Goal: Information Seeking & Learning: Understand process/instructions

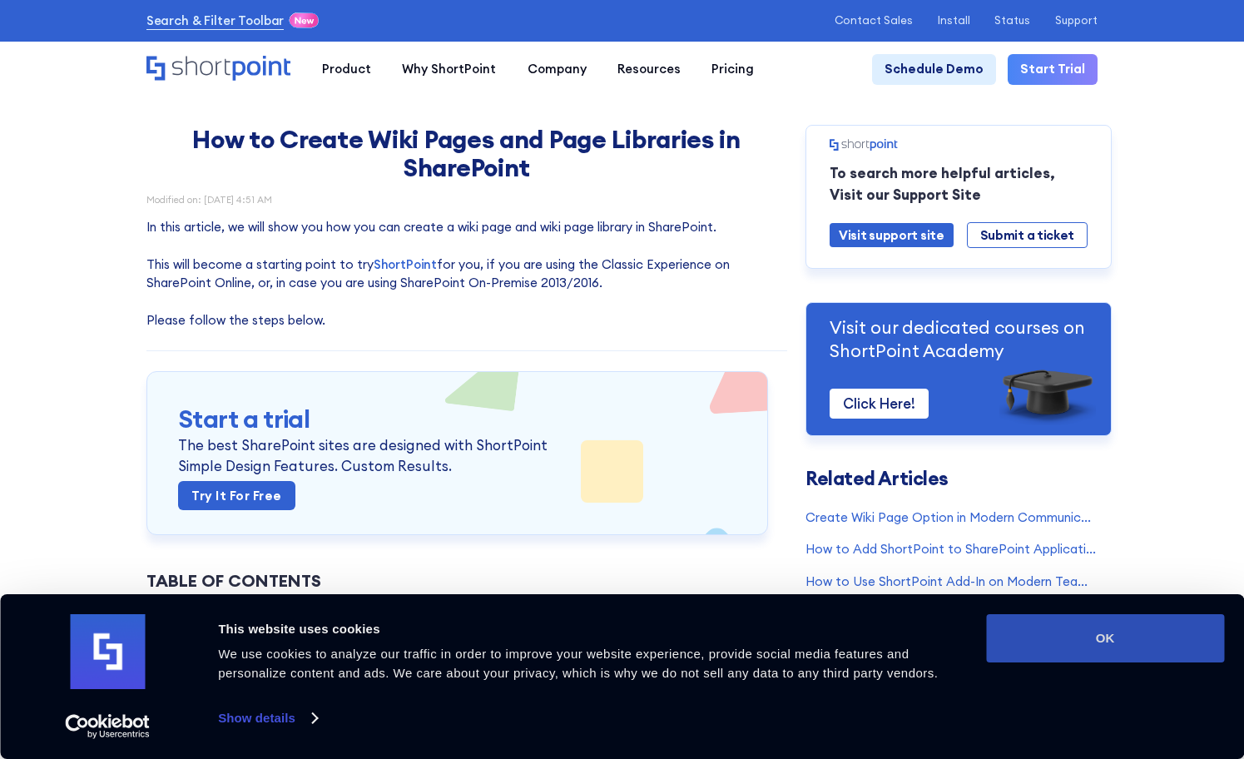
click at [1087, 641] on button "OK" at bounding box center [1105, 638] width 238 height 48
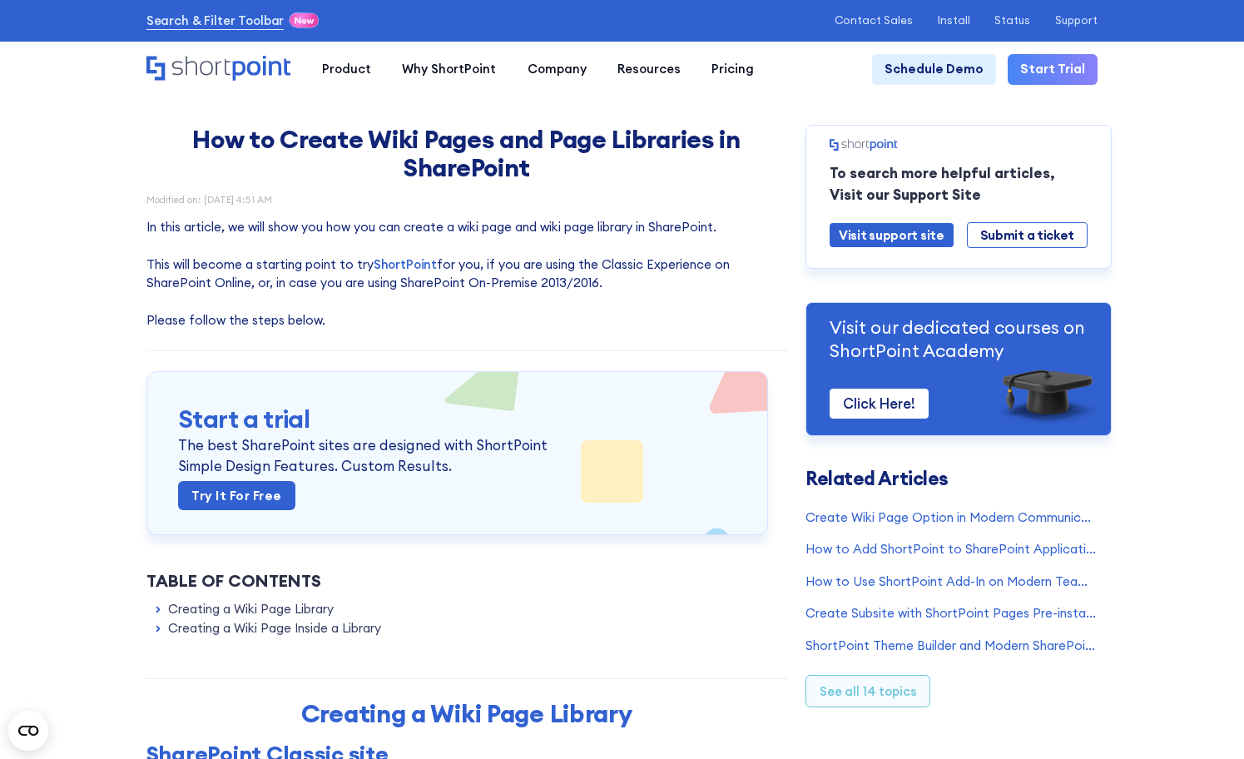
drag, startPoint x: 410, startPoint y: 540, endPoint x: 547, endPoint y: 611, distance: 153.7
click at [547, 611] on li "Creating a Wiki Page Library SharePoint Classic site SharePoint Modern Team site" at bounding box center [469, 609] width 635 height 19
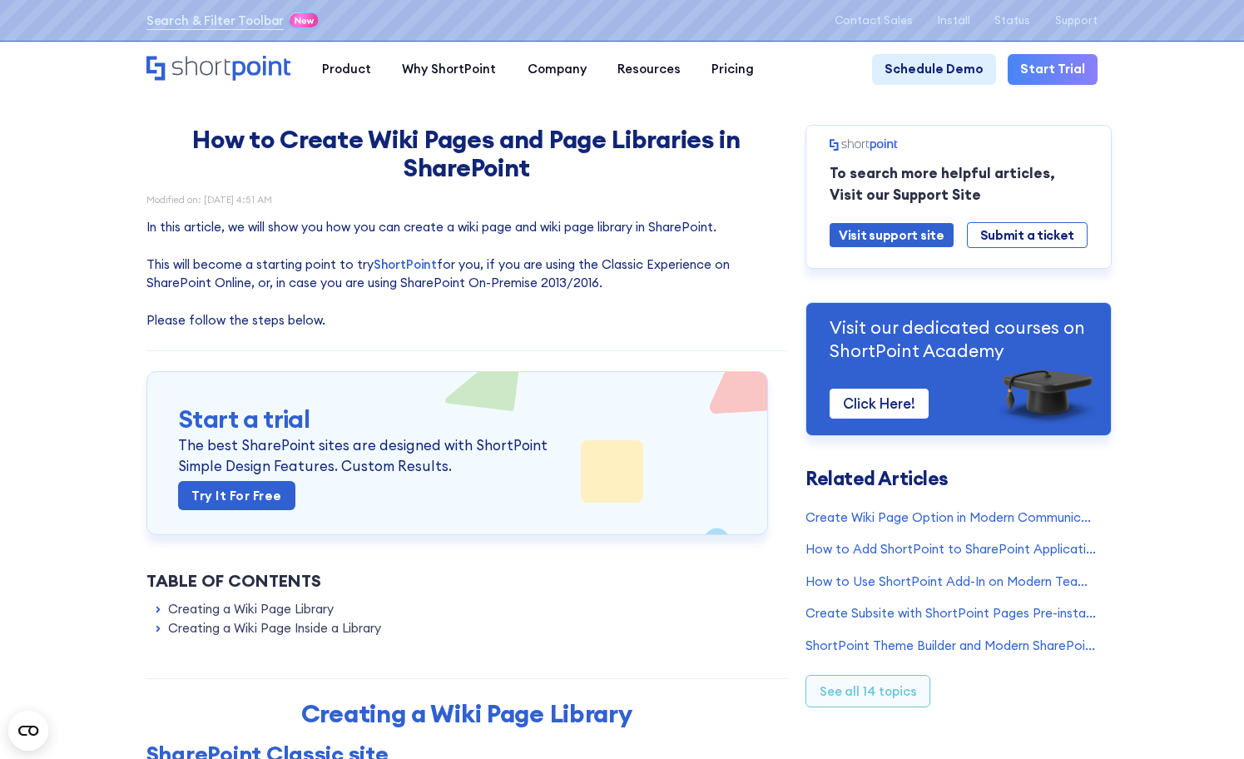
drag, startPoint x: 442, startPoint y: 584, endPoint x: 394, endPoint y: 577, distance: 48.7
click at [394, 577] on div "Table of Contents" at bounding box center [466, 580] width 641 height 25
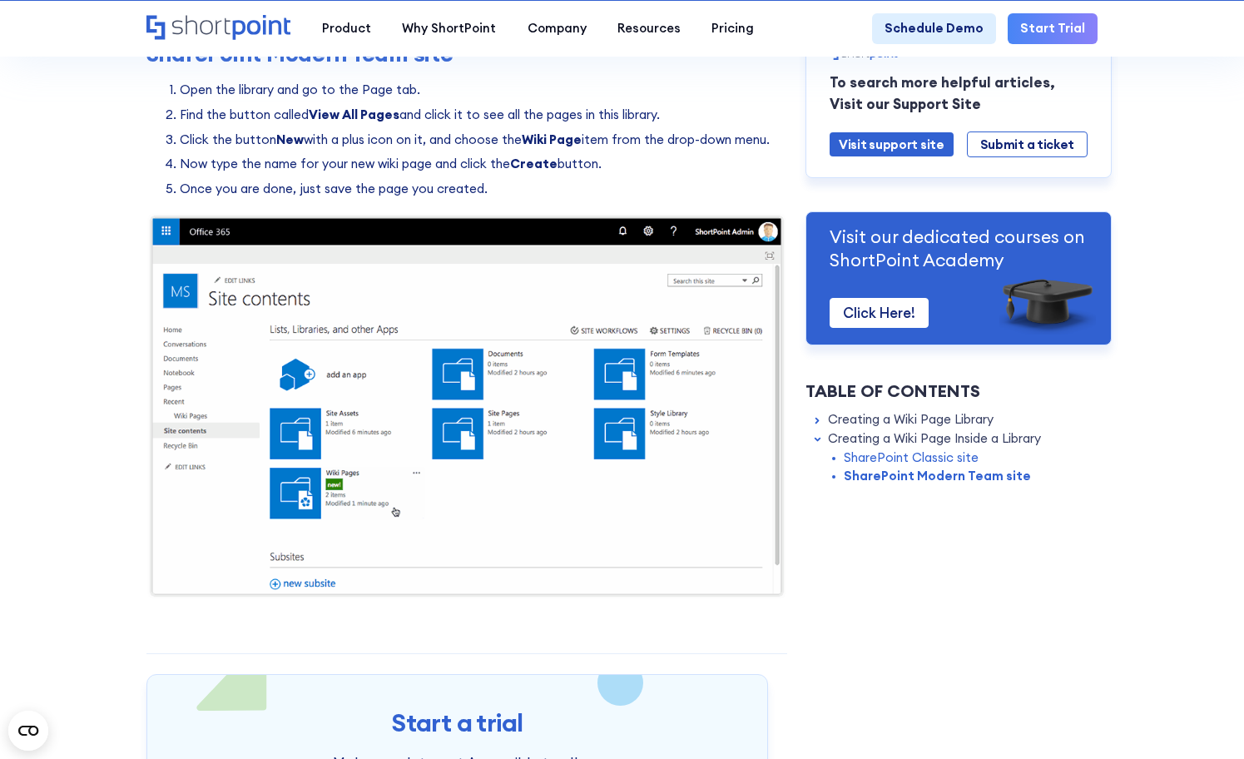
scroll to position [2746, 0]
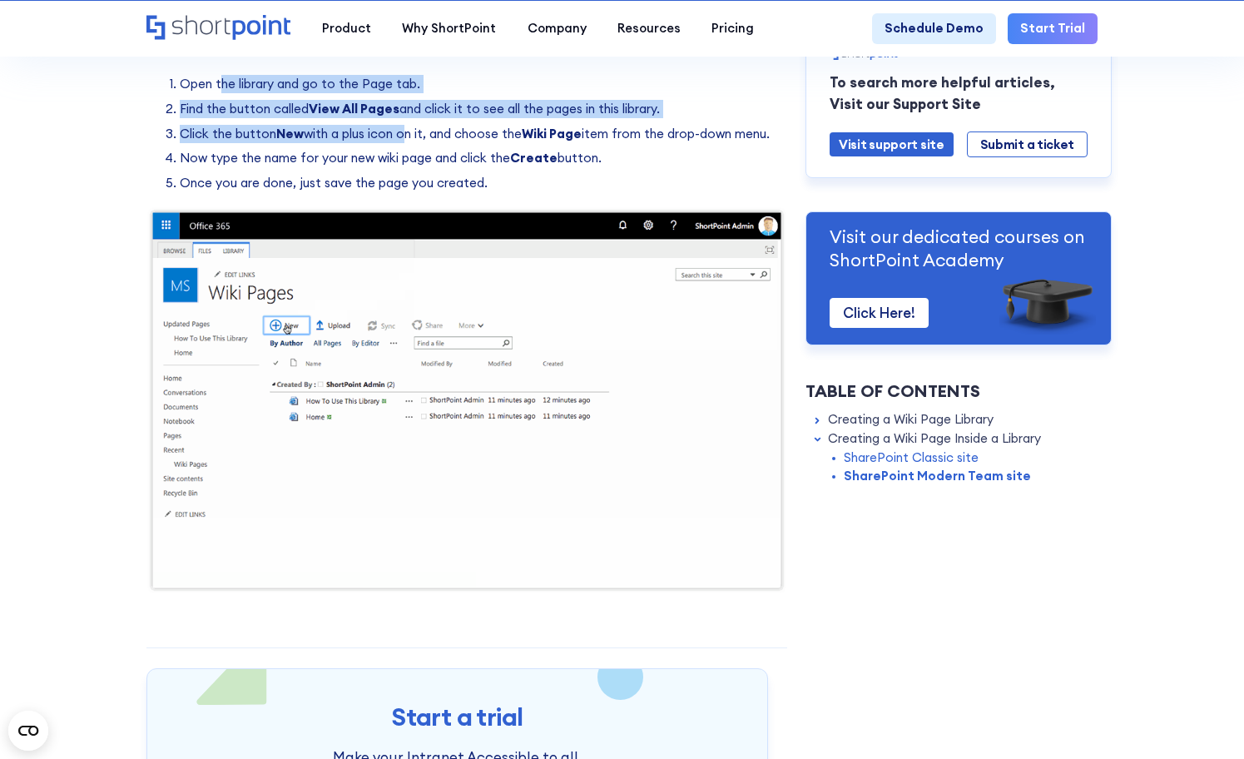
drag, startPoint x: 214, startPoint y: 110, endPoint x: 396, endPoint y: 152, distance: 187.1
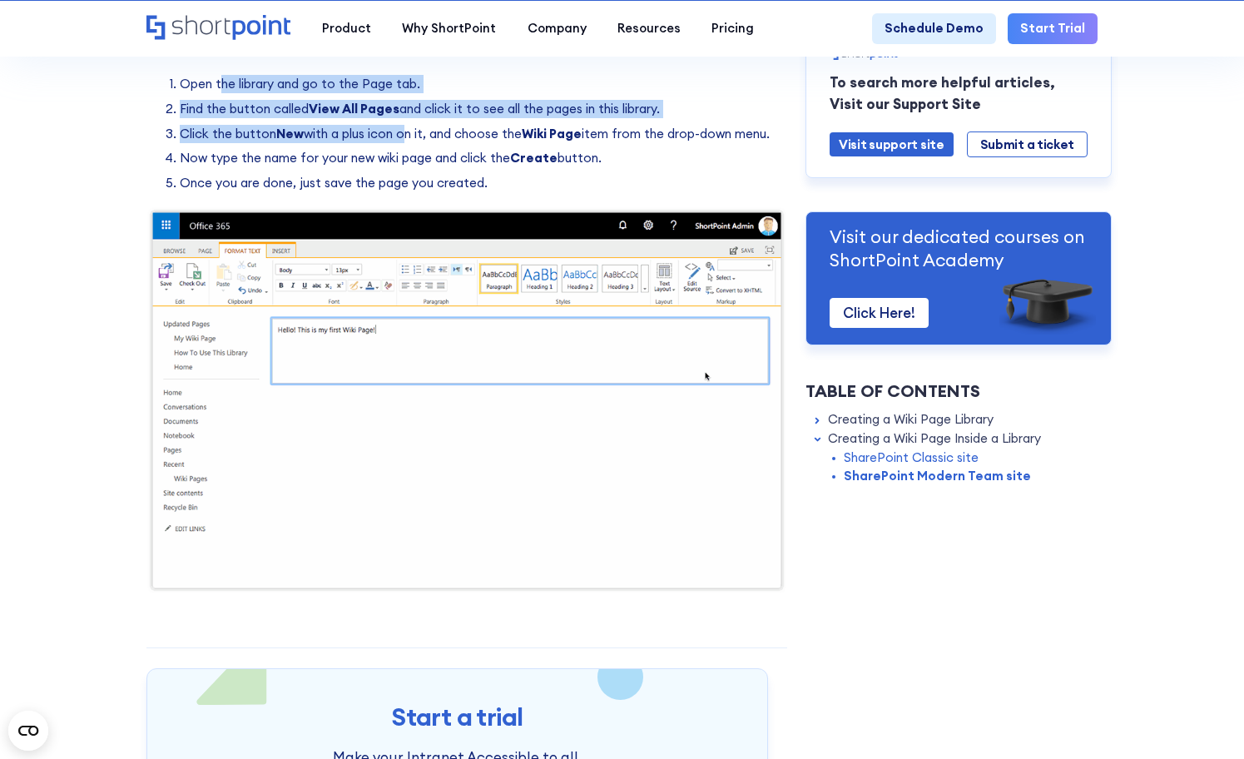
click at [396, 152] on ol "Open the library and go to the Page tab. Find the button called View All Pages …" at bounding box center [466, 134] width 641 height 118
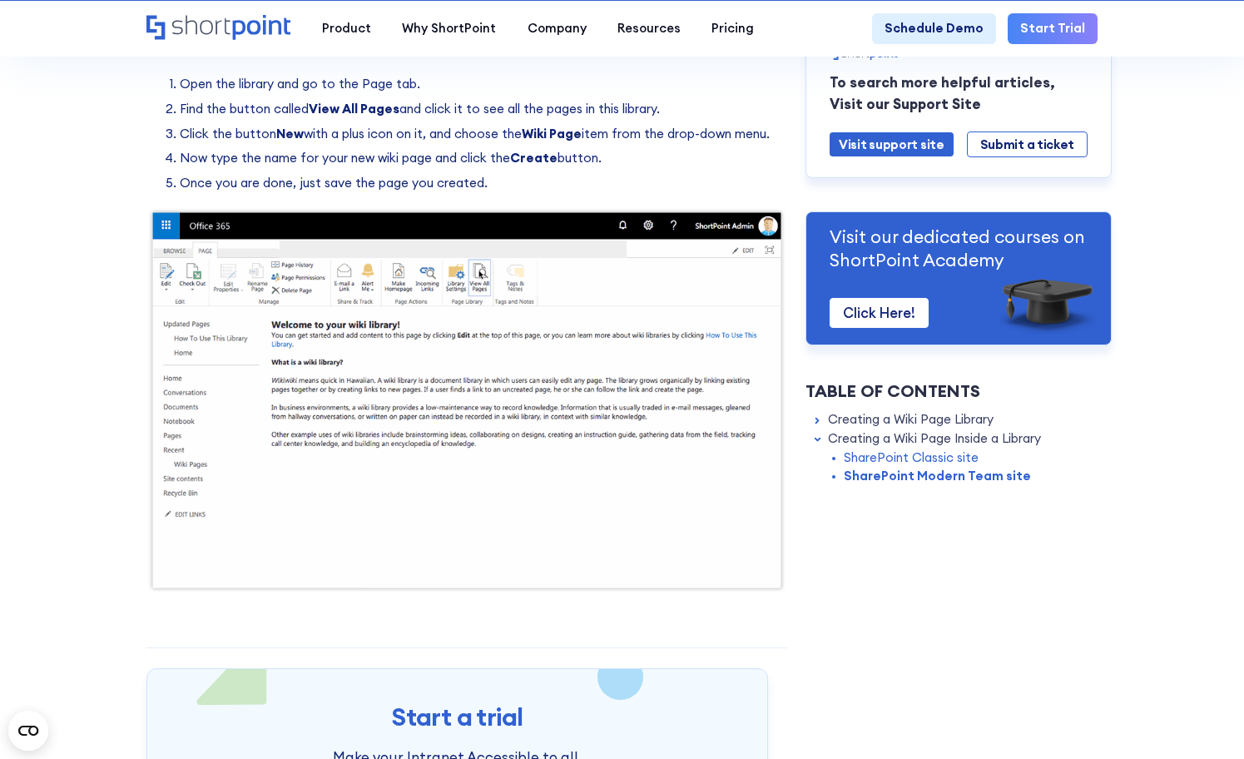
click at [464, 146] on ol "Open the library and go to the Page tab. Find the button called View All Pages …" at bounding box center [466, 134] width 641 height 118
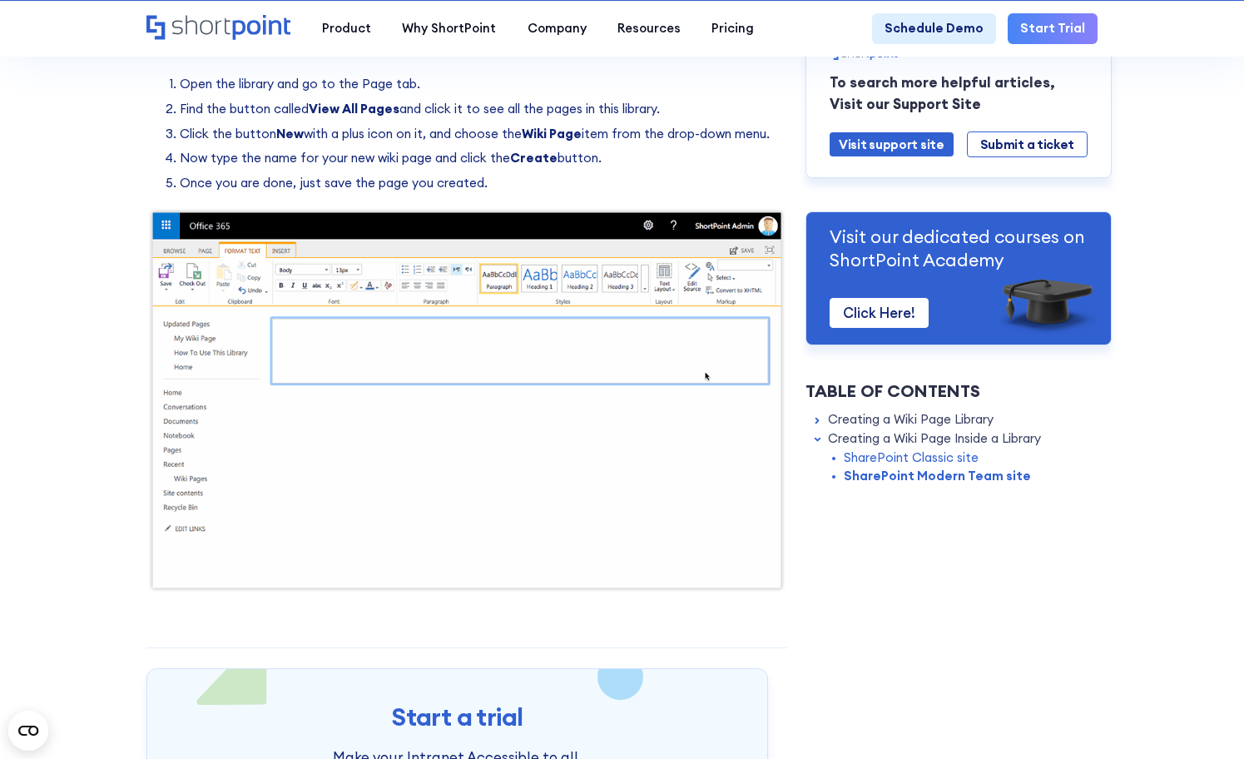
drag, startPoint x: 353, startPoint y: 151, endPoint x: -236, endPoint y: 165, distance: 589.2
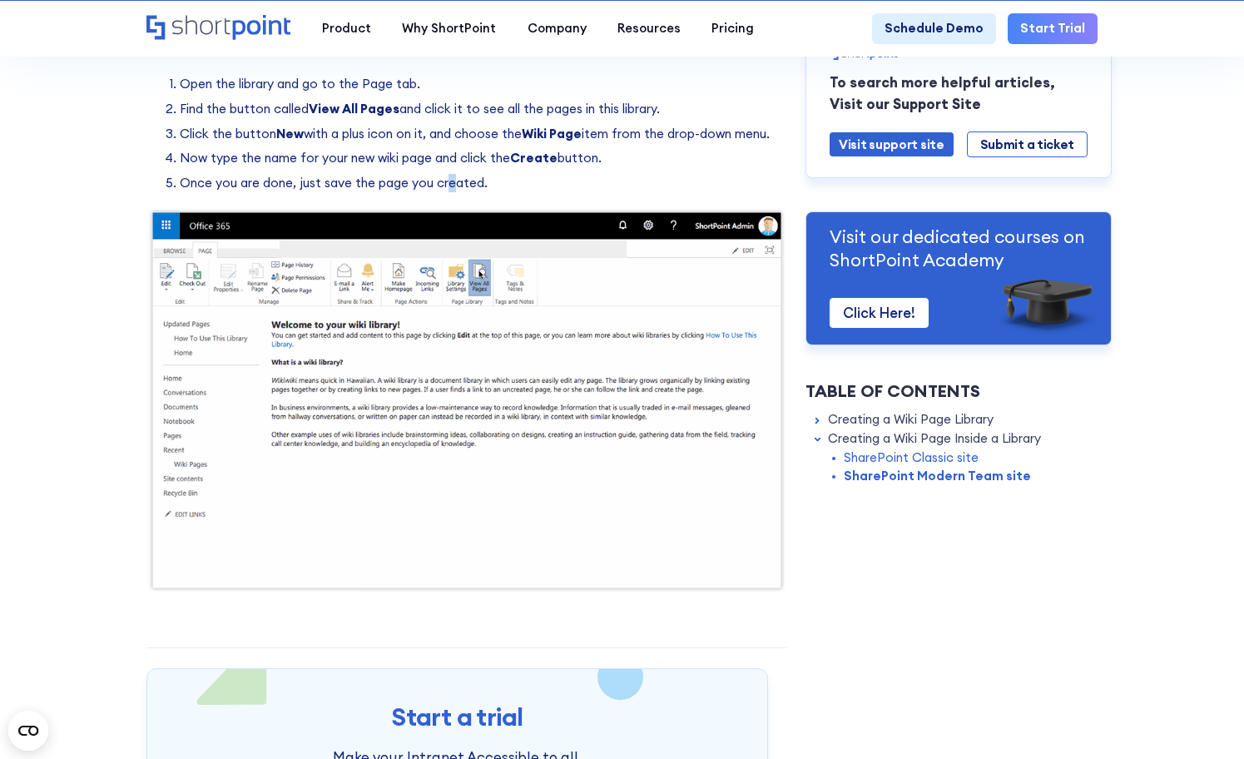
drag, startPoint x: 447, startPoint y: 205, endPoint x: 442, endPoint y: 197, distance: 9.0
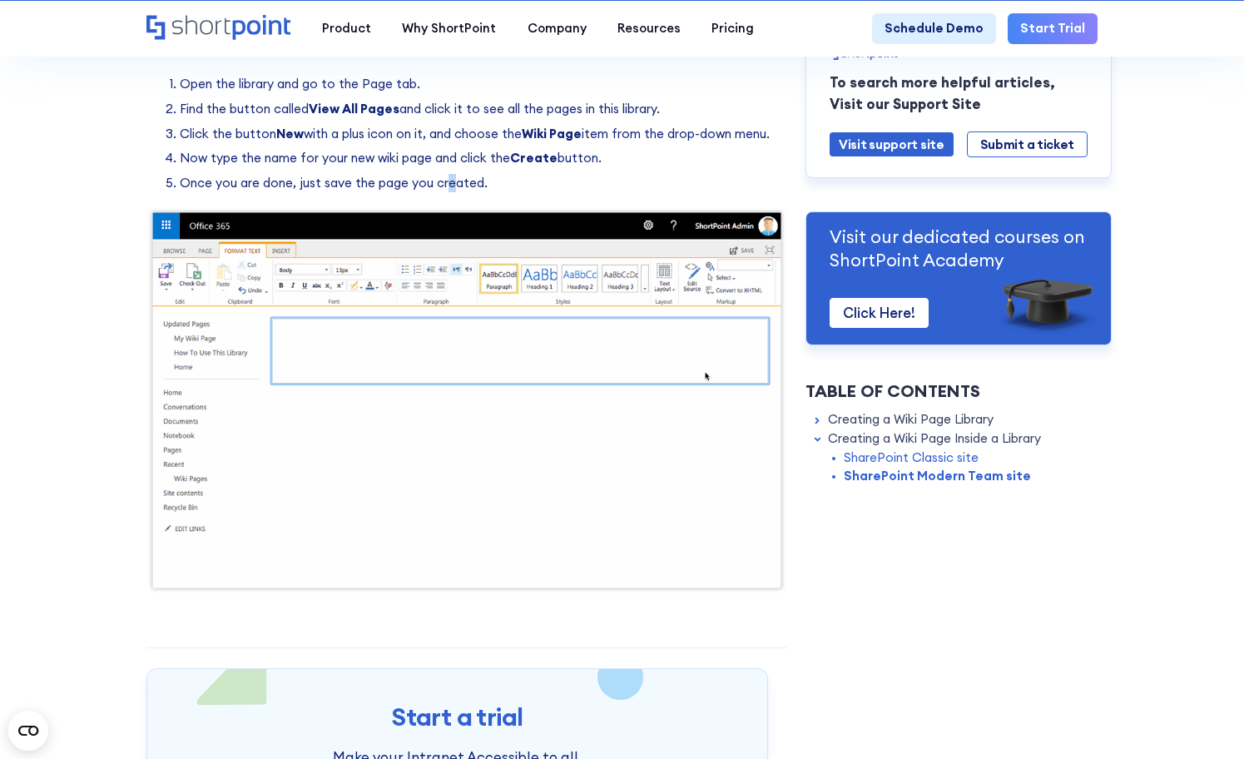
click at [443, 192] on li "Once you are done, just save the page you created." at bounding box center [483, 183] width 607 height 18
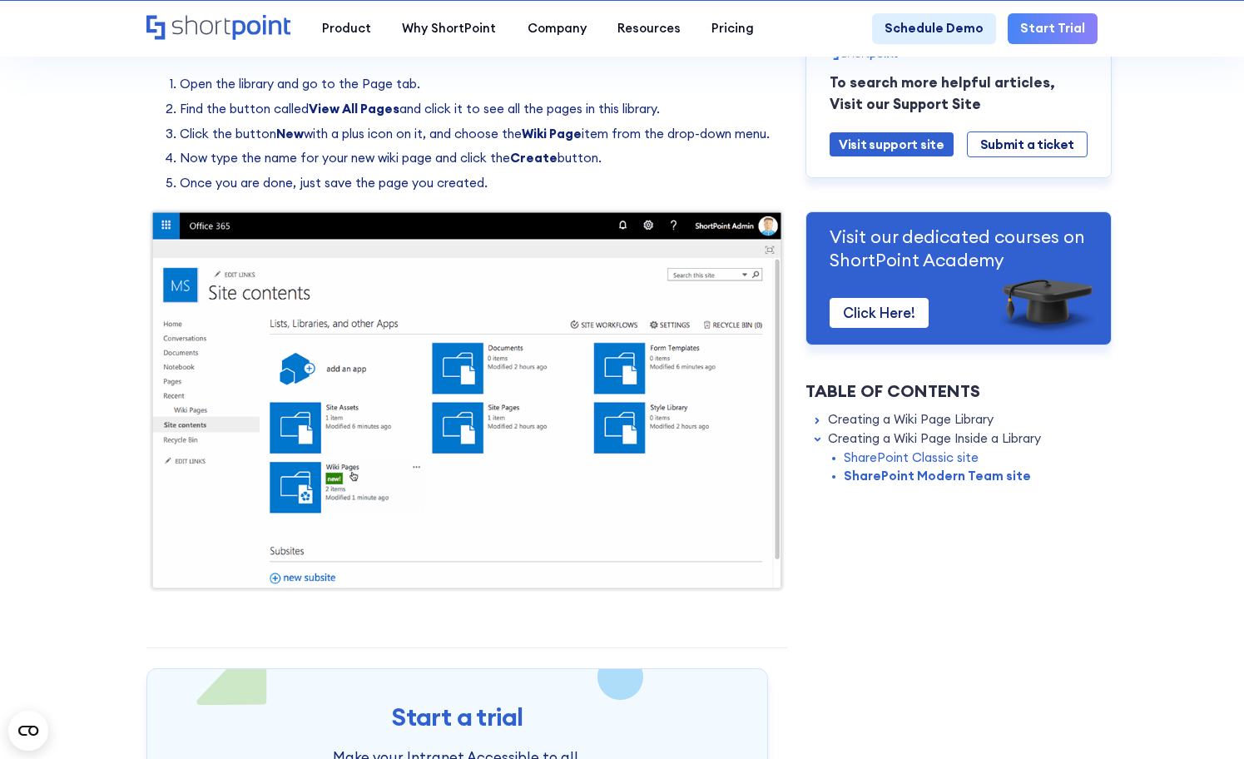
drag, startPoint x: 93, startPoint y: 171, endPoint x: 68, endPoint y: 172, distance: 25.0
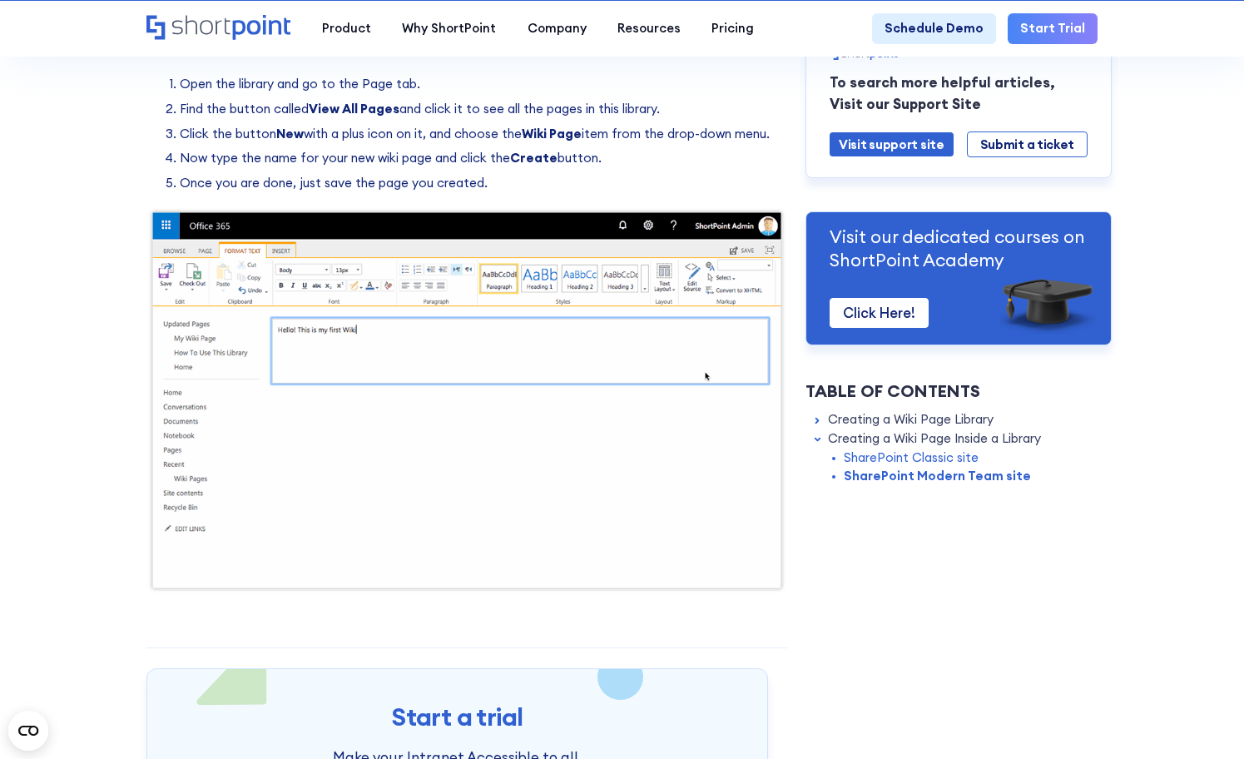
drag, startPoint x: 68, startPoint y: 172, endPoint x: 52, endPoint y: 153, distance: 24.8
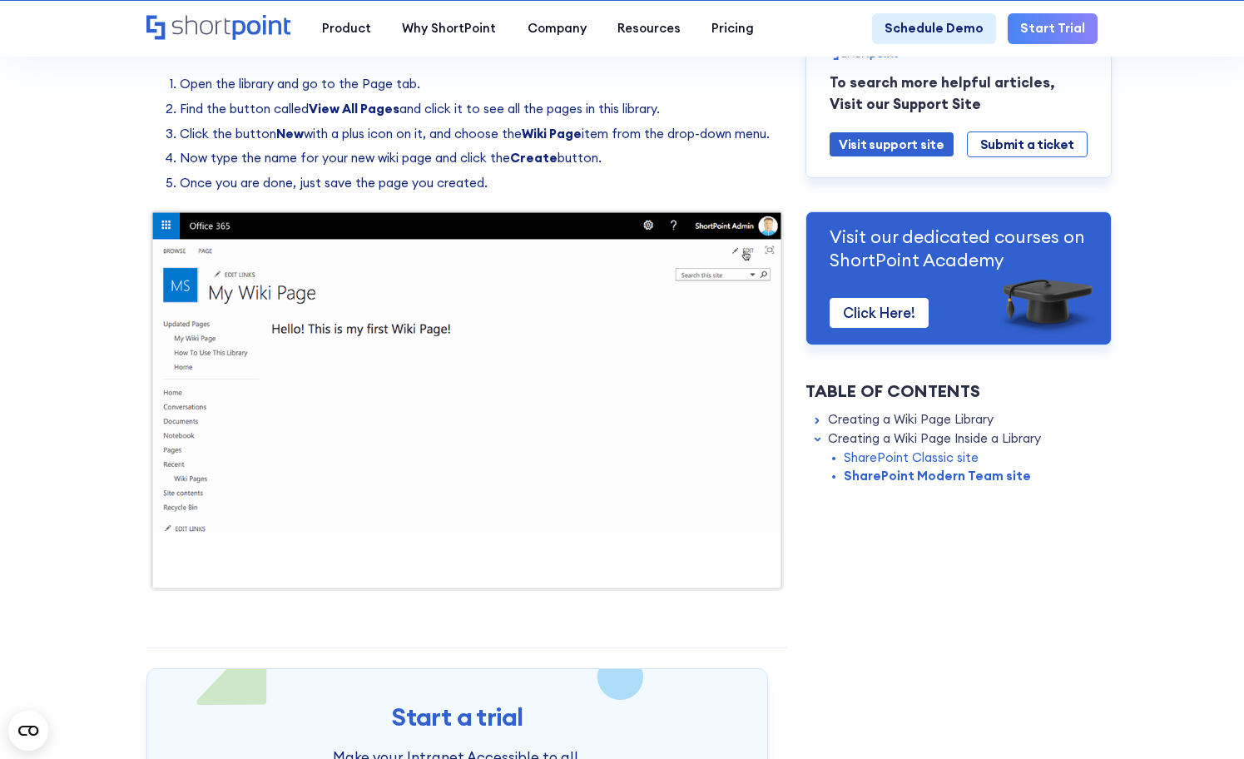
drag, startPoint x: 44, startPoint y: 140, endPoint x: 85, endPoint y: 119, distance: 45.8
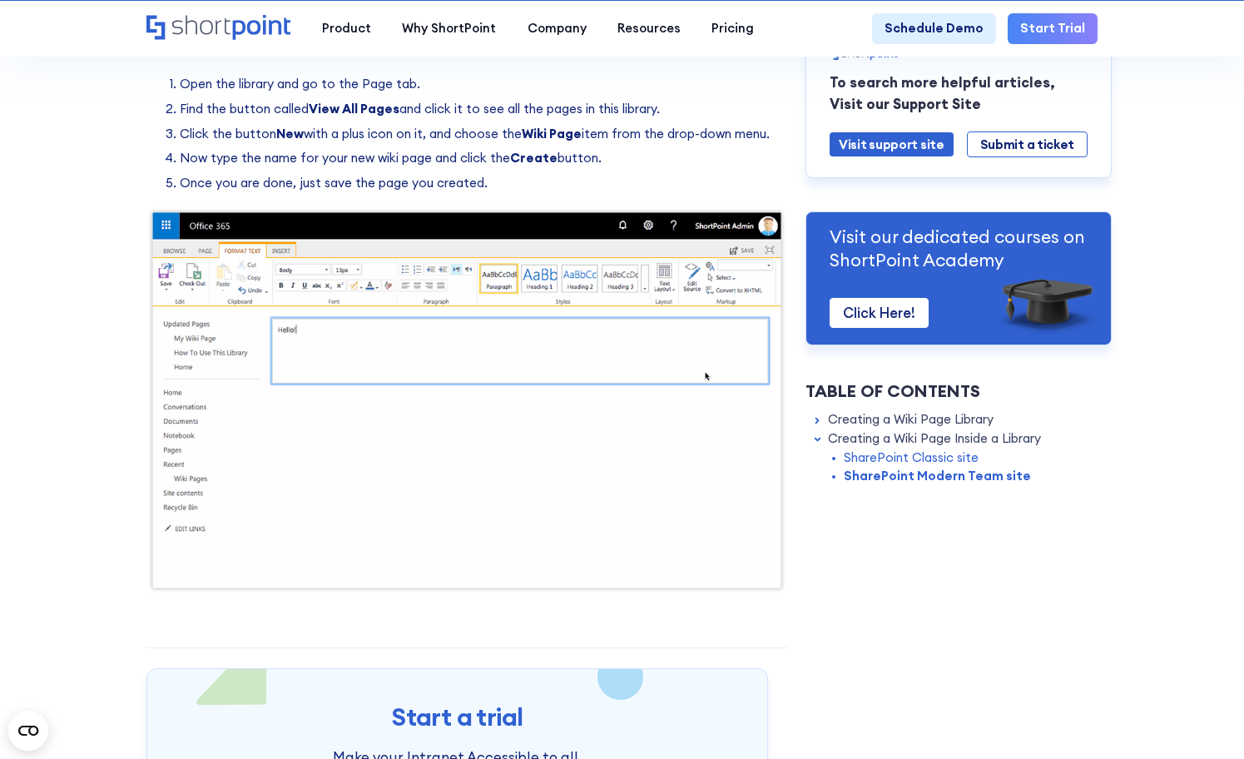
drag, startPoint x: 85, startPoint y: 119, endPoint x: 60, endPoint y: 117, distance: 25.0
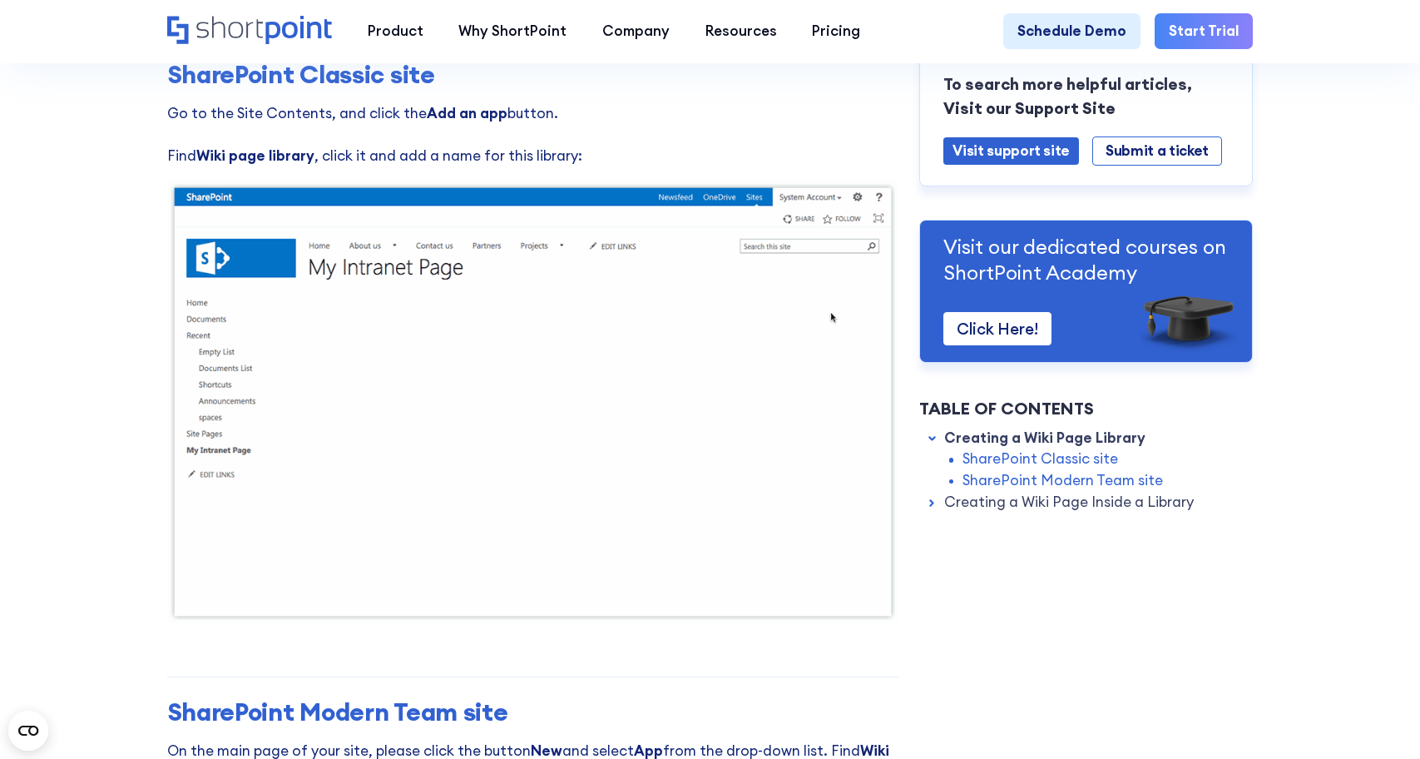
scroll to position [666, 0]
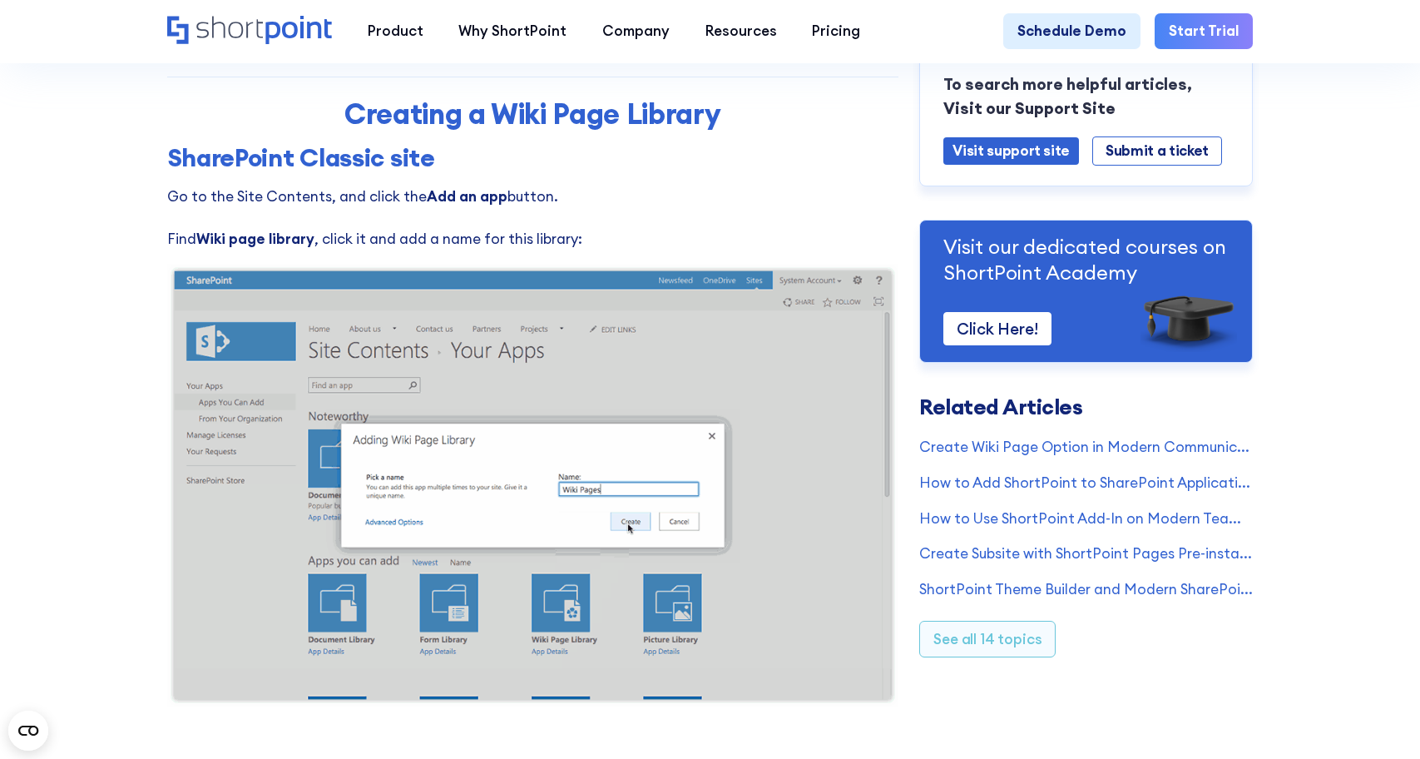
drag, startPoint x: 405, startPoint y: 364, endPoint x: 68, endPoint y: 388, distance: 337.8
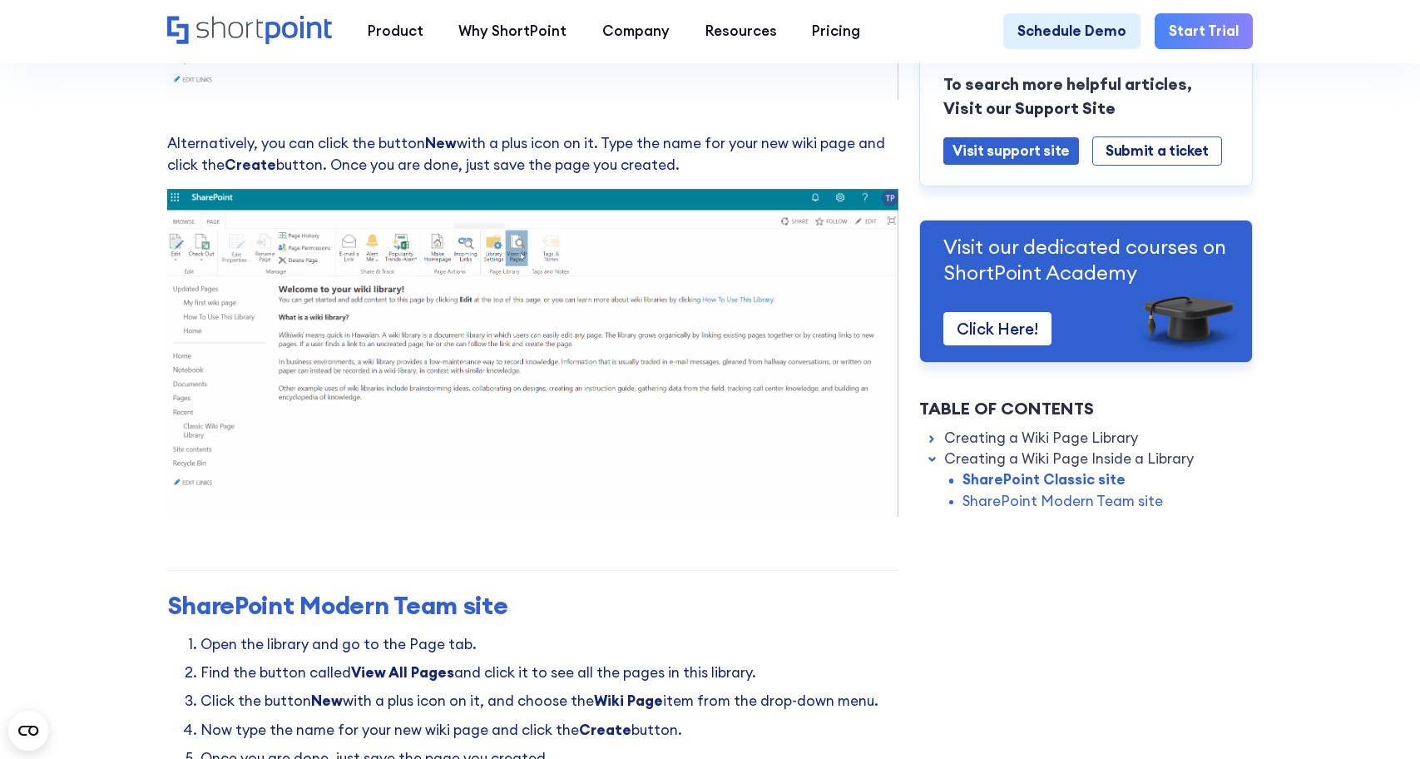
scroll to position [1914, 0]
